Goal: Task Accomplishment & Management: Use online tool/utility

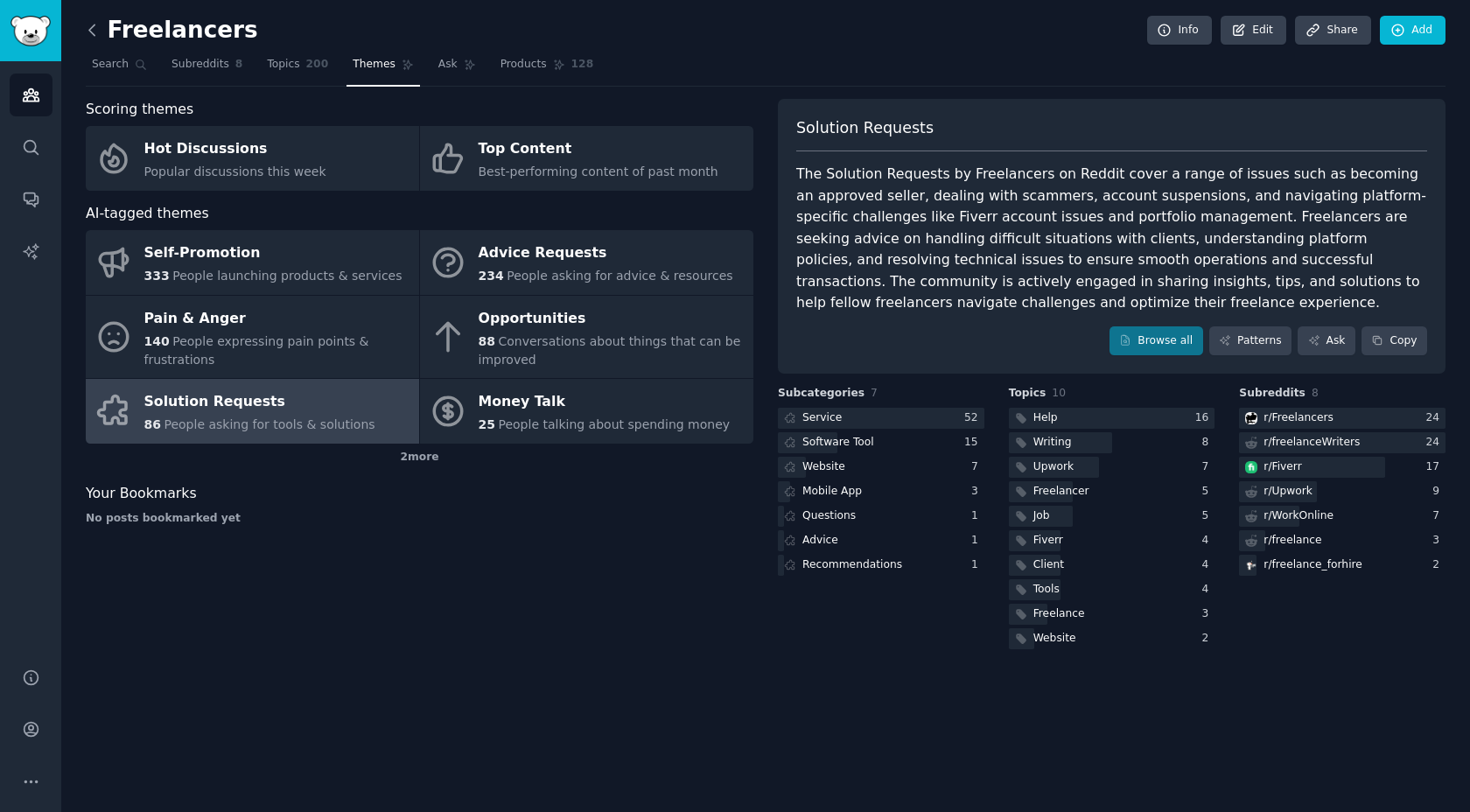
click at [86, 30] on icon at bounding box center [92, 30] width 19 height 19
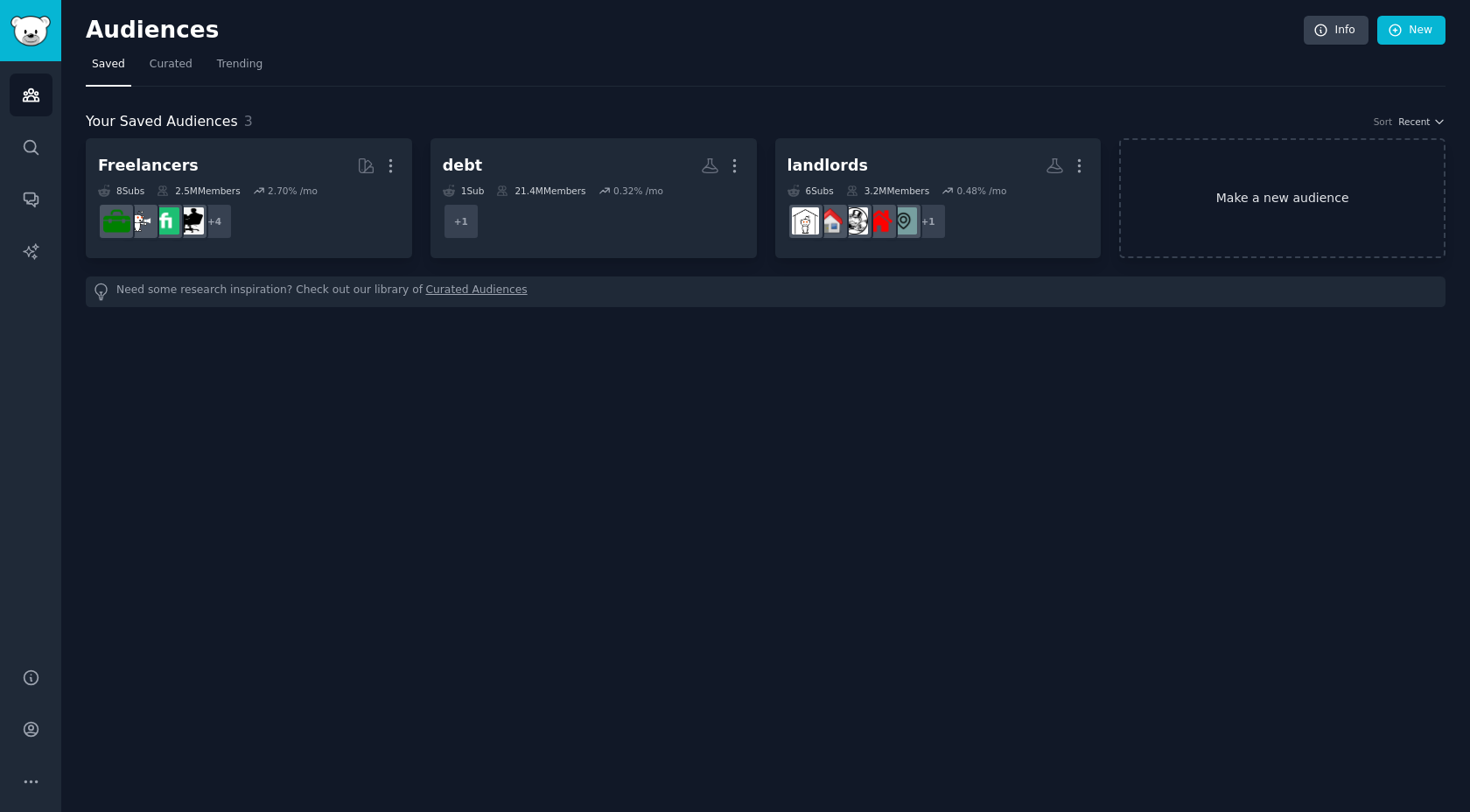
click at [1305, 207] on link "Make a new audience" at bounding box center [1282, 198] width 327 height 119
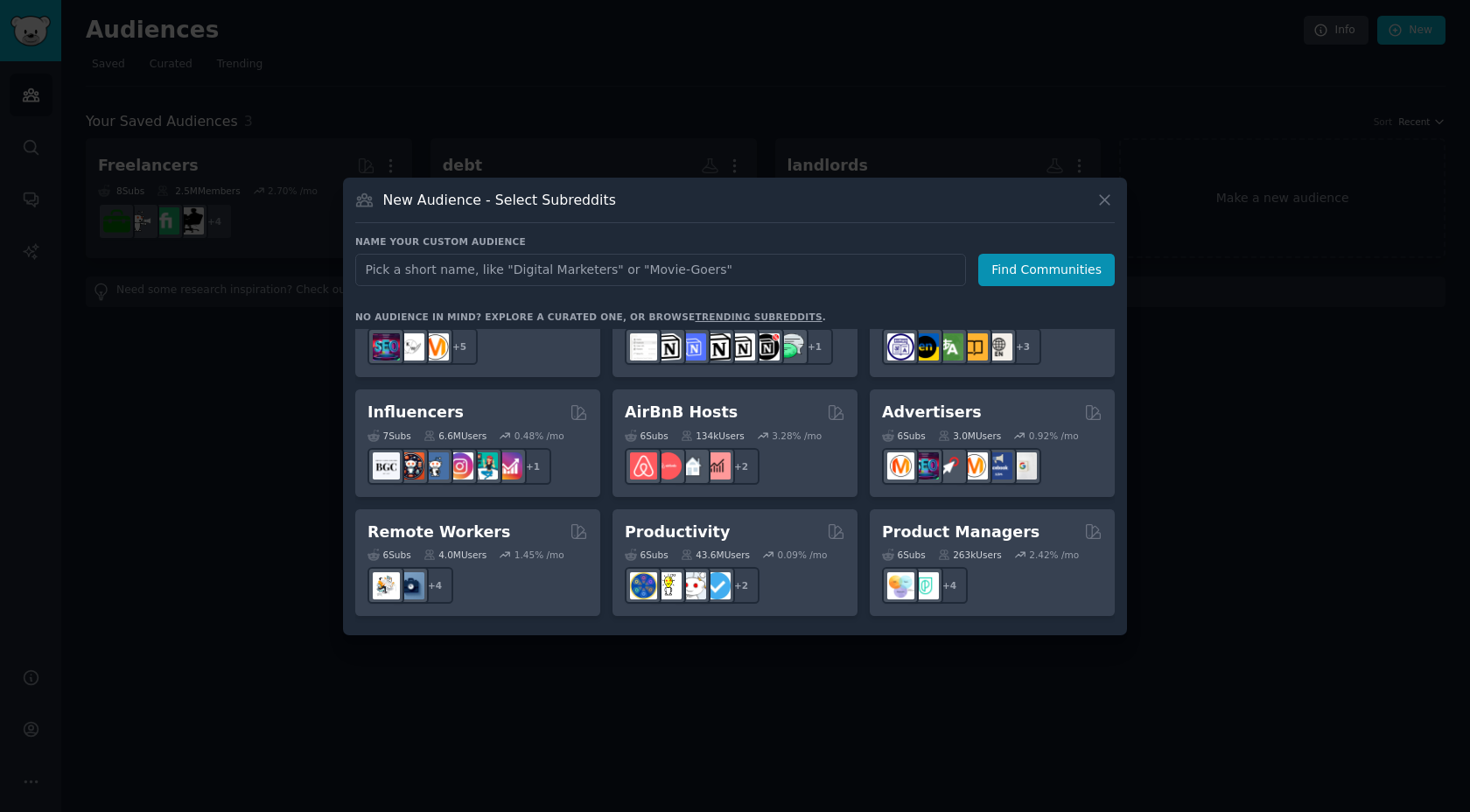
scroll to position [1141, 0]
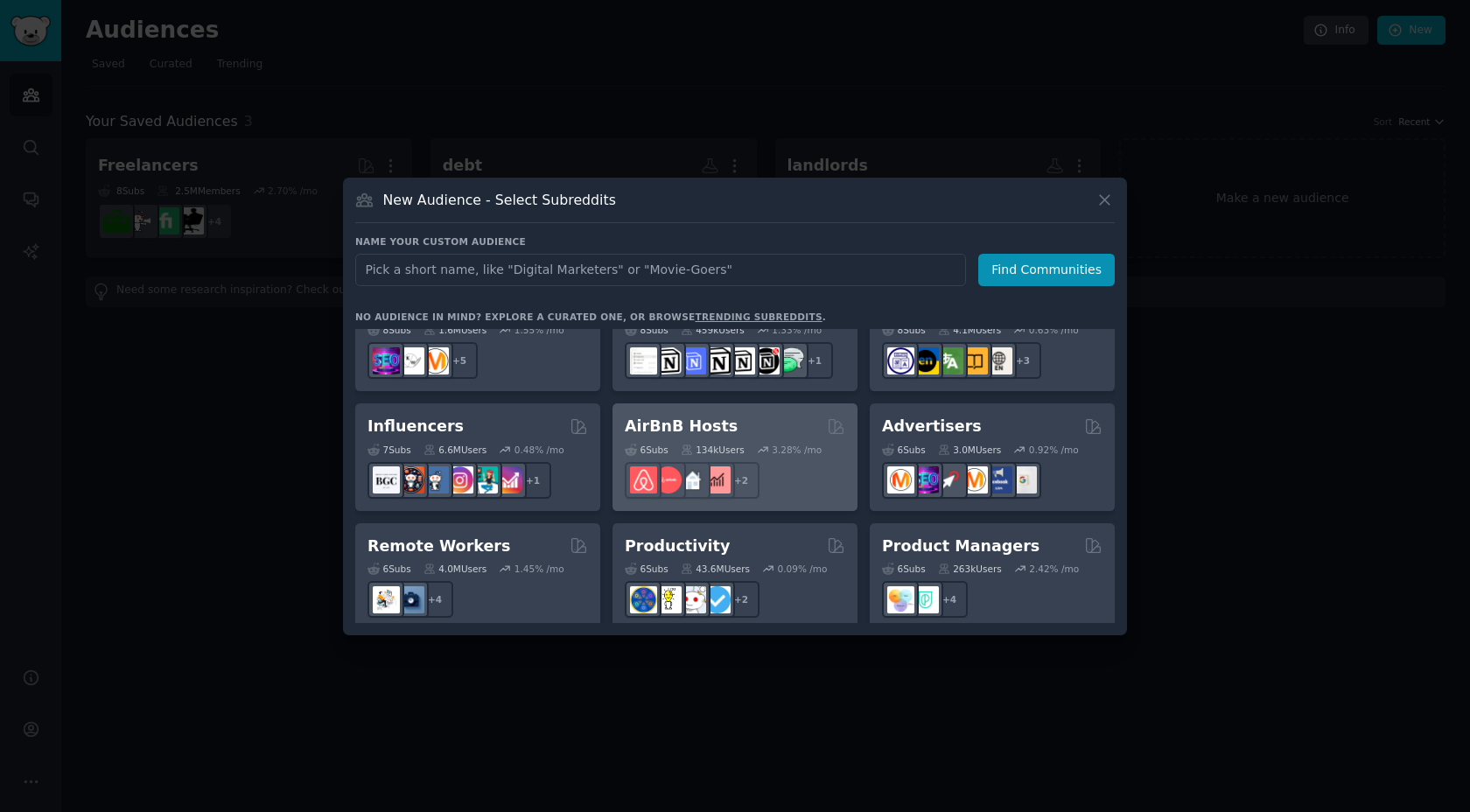
click at [750, 403] on div "AirBnB Hosts 6 Sub s 134k Users 3.28 % /mo + 2" at bounding box center [735, 456] width 245 height 107
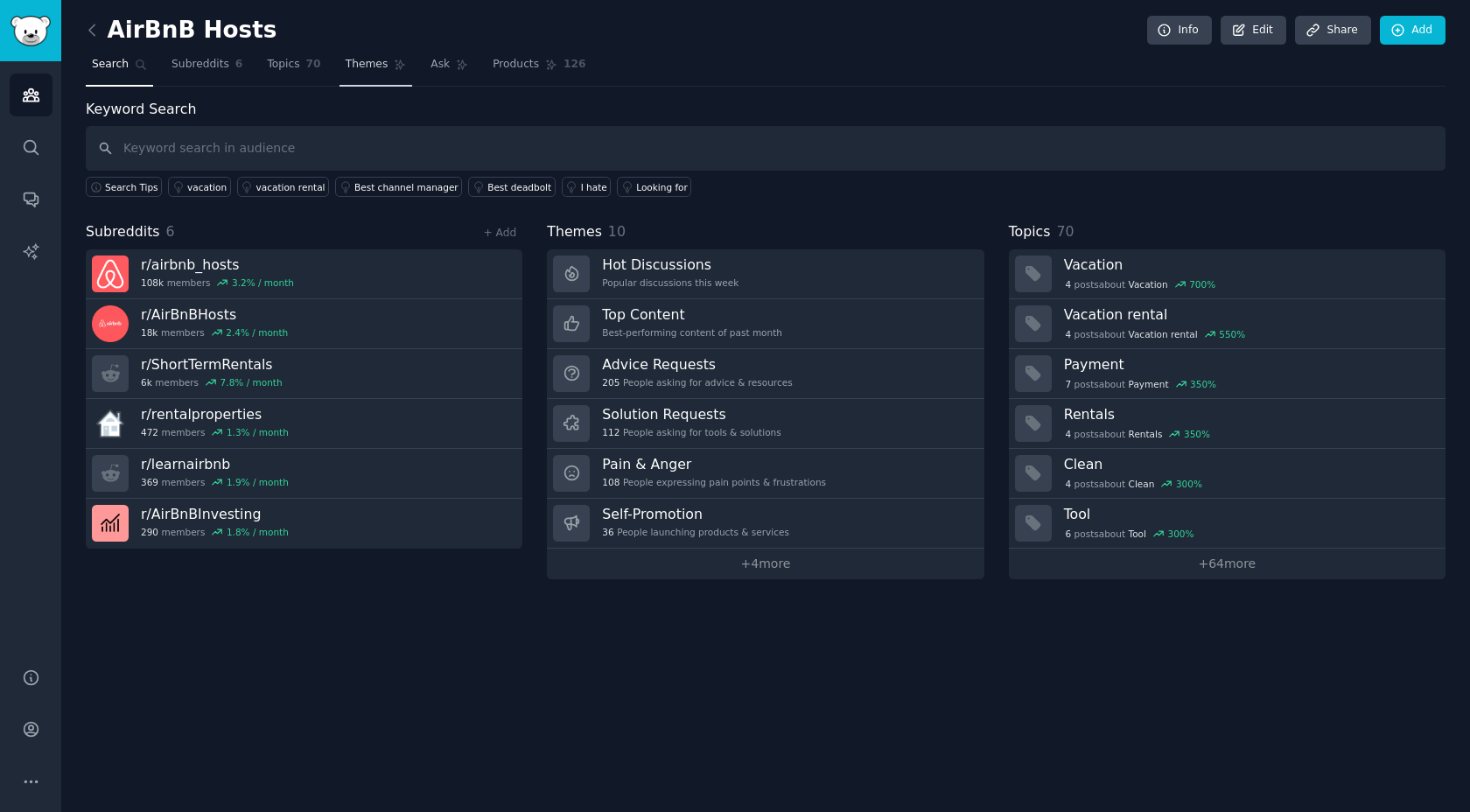
click at [355, 63] on span "Themes" at bounding box center [367, 64] width 43 height 16
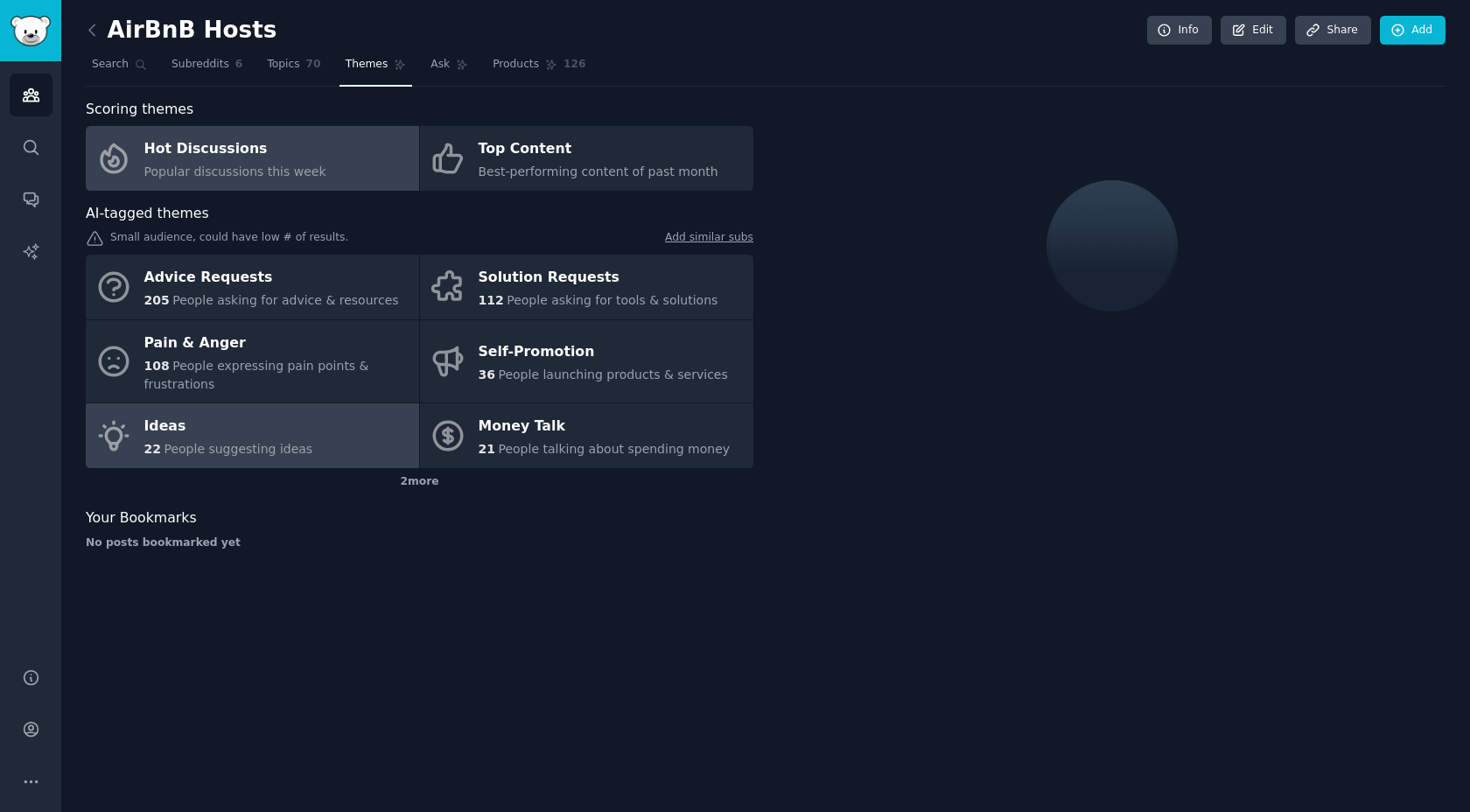
click at [224, 443] on span "People suggesting ideas" at bounding box center [237, 448] width 148 height 14
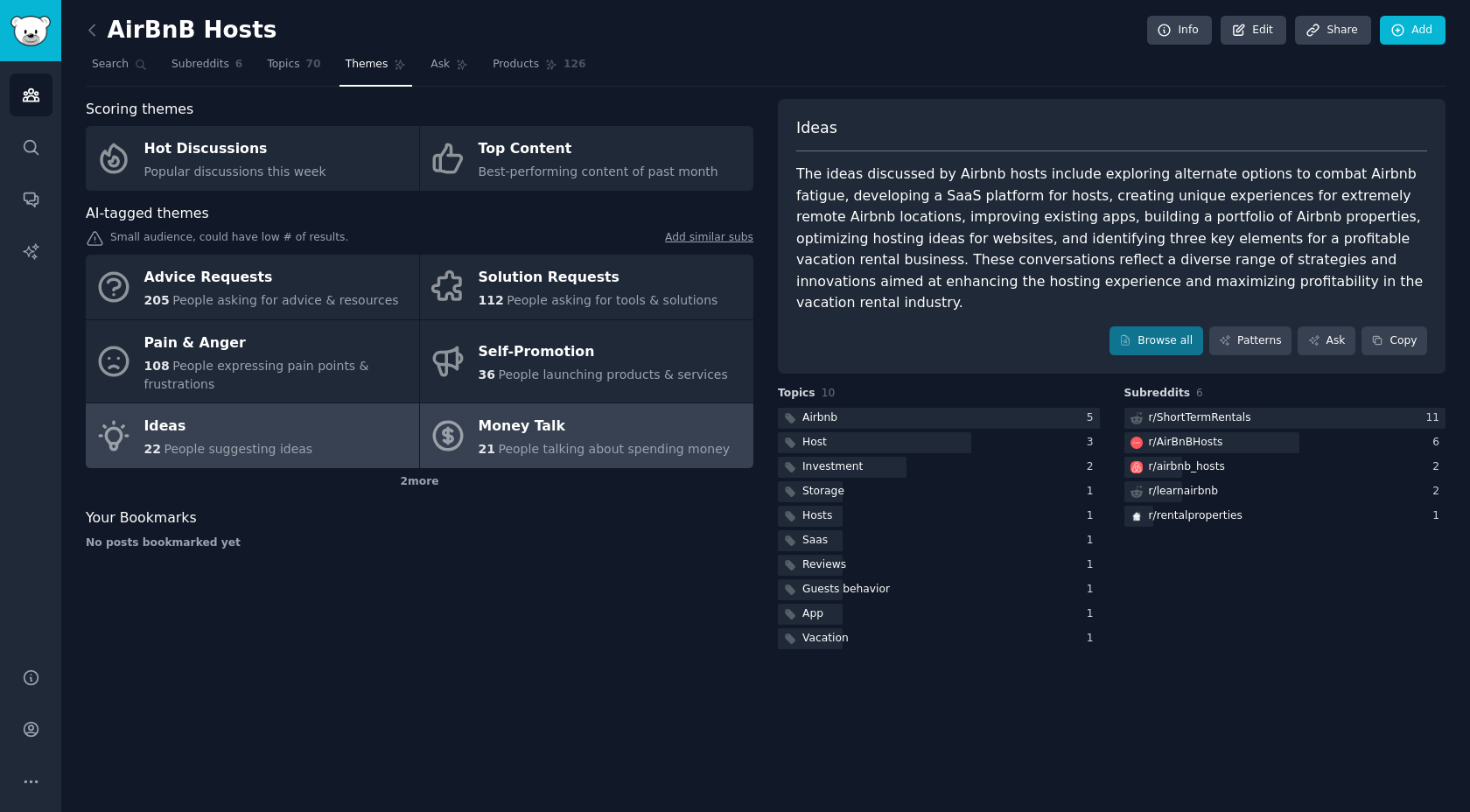
click at [497, 455] on span "People talking about spending money" at bounding box center [613, 448] width 231 height 14
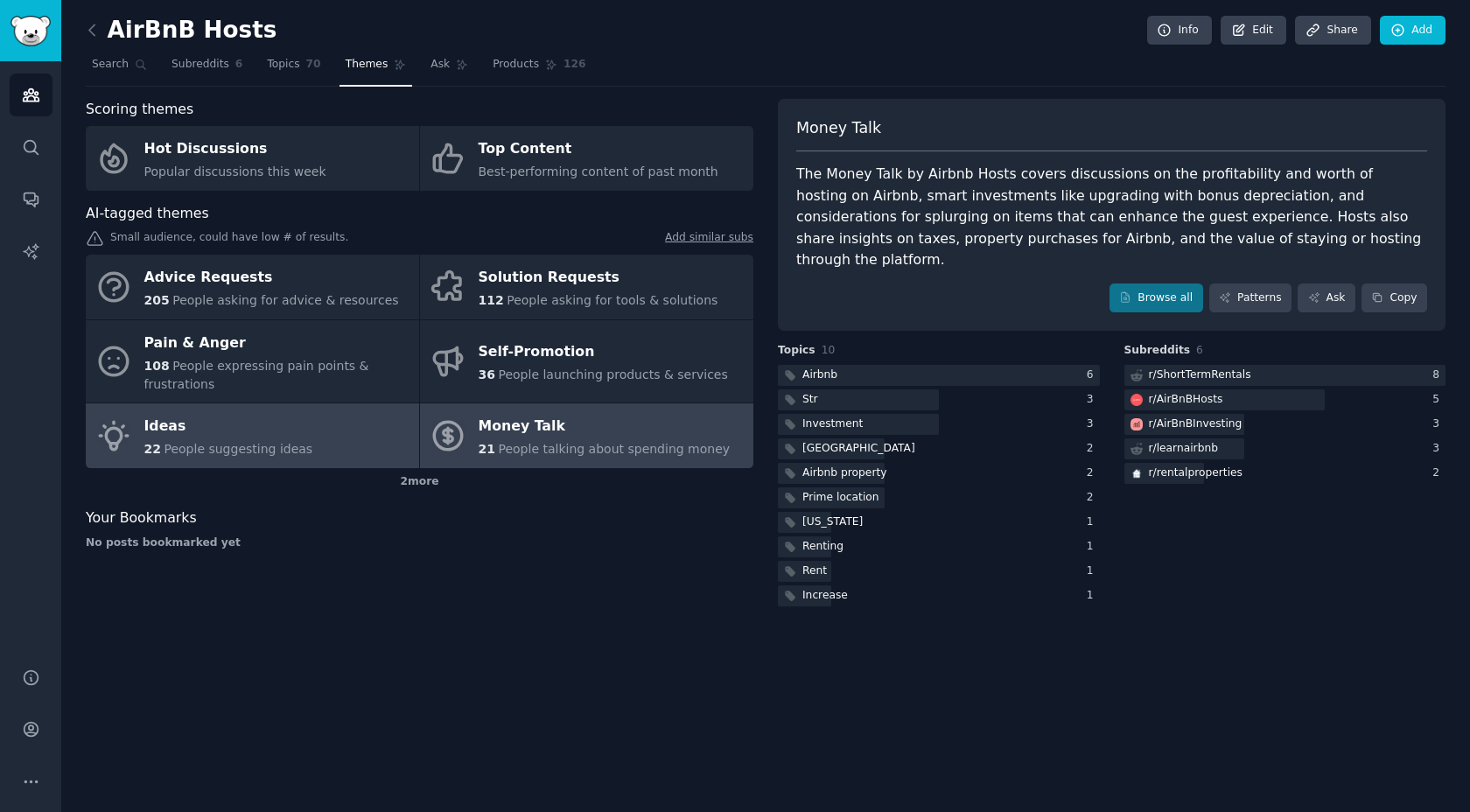
click at [189, 455] on div "22 People suggesting ideas" at bounding box center [229, 450] width 169 height 19
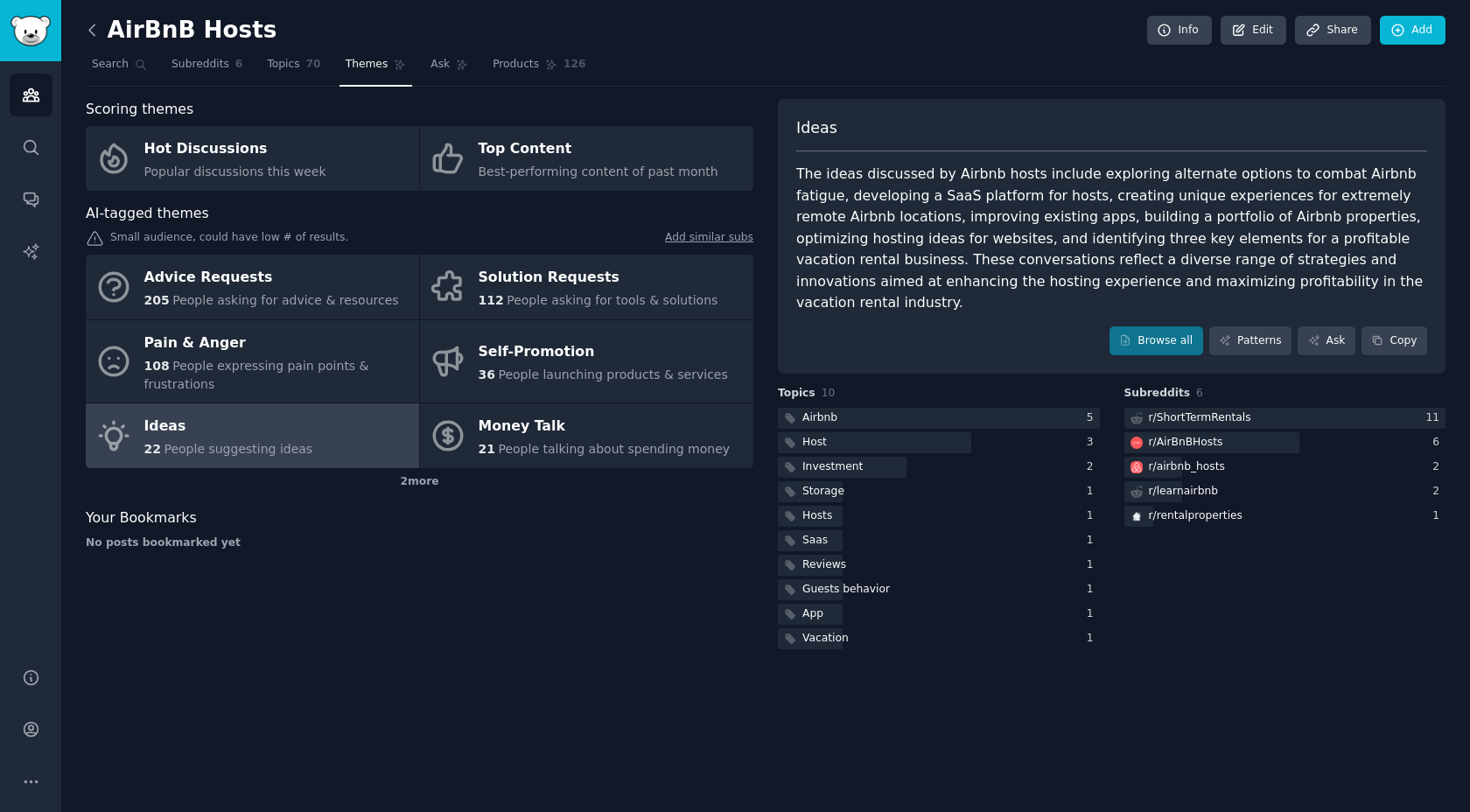
click at [88, 34] on icon at bounding box center [92, 30] width 19 height 19
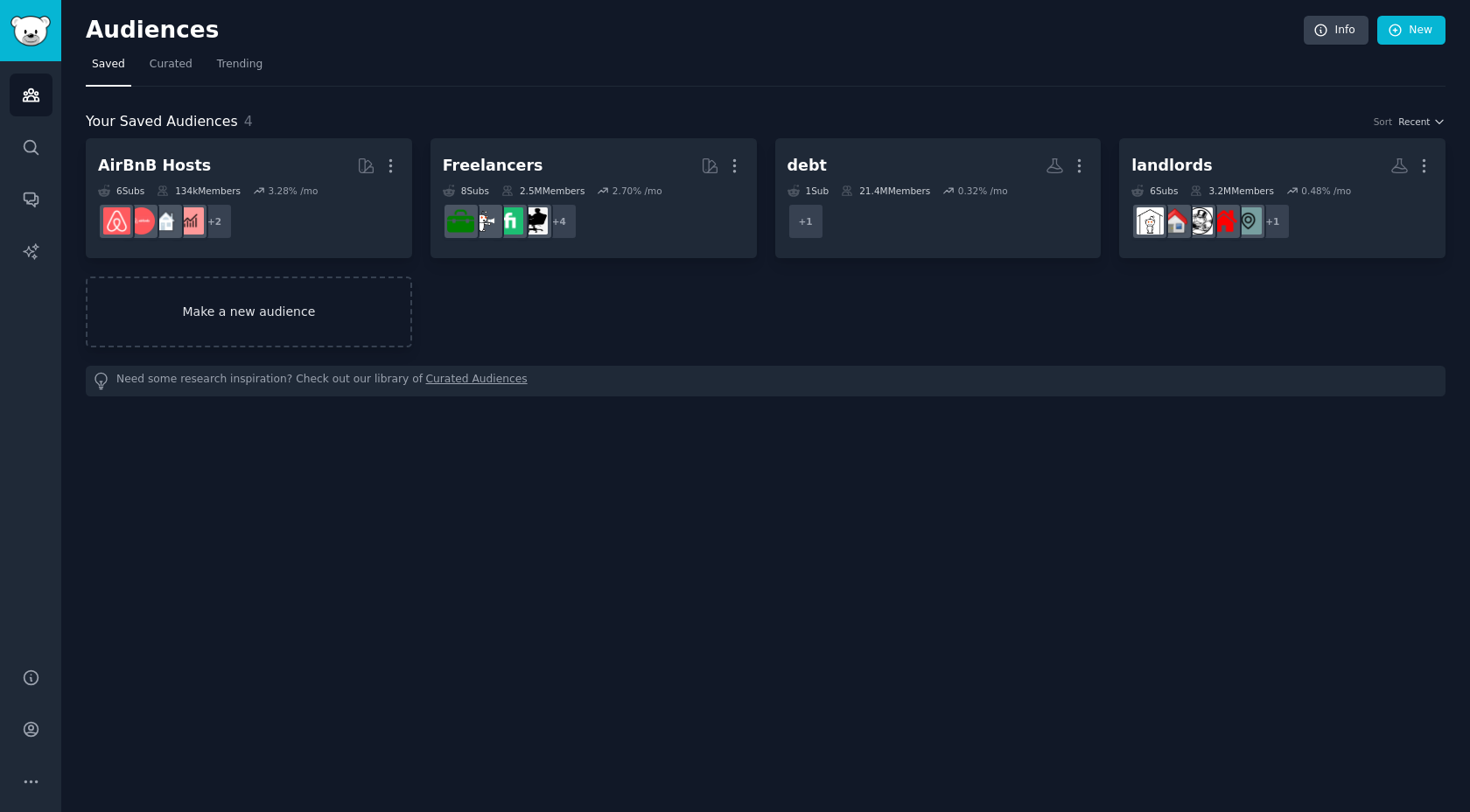
click at [208, 326] on link "Make a new audience" at bounding box center [249, 312] width 327 height 71
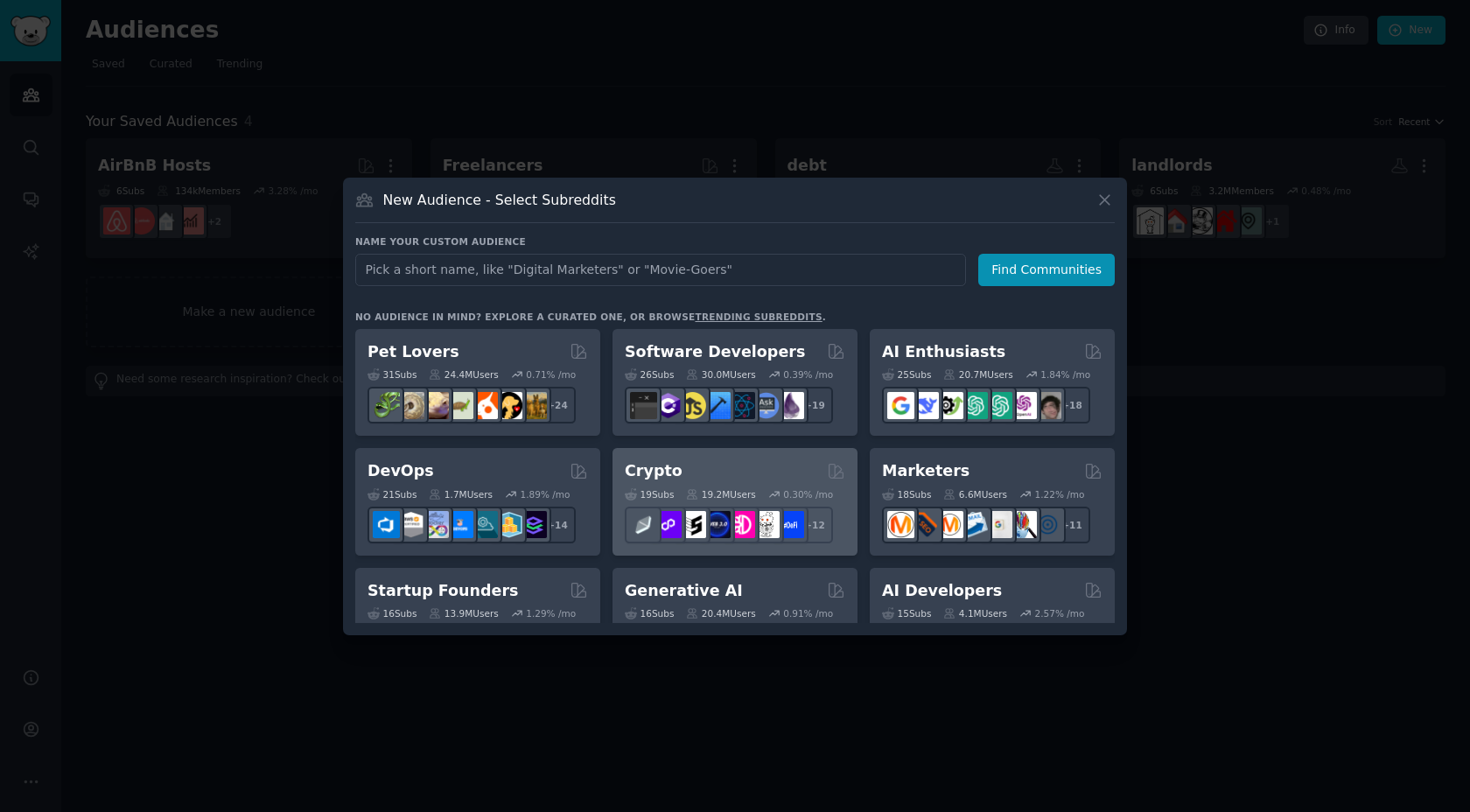
click at [689, 466] on div "Crypto" at bounding box center [735, 470] width 220 height 21
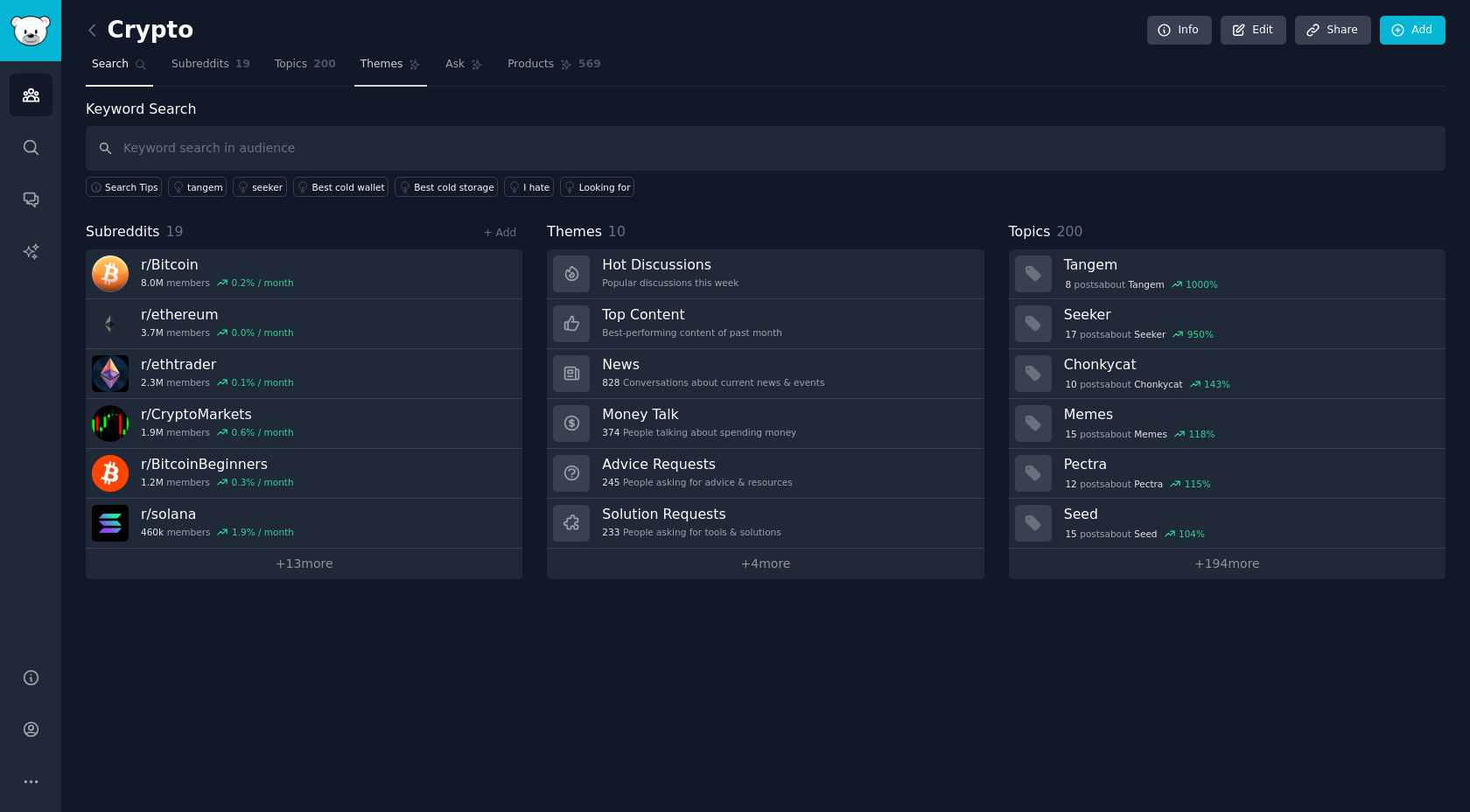
click at [370, 75] on link "Themes" at bounding box center [391, 68] width 74 height 35
